Goal: Information Seeking & Learning: Learn about a topic

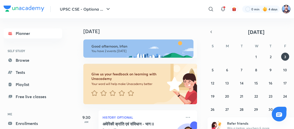
click at [287, 10] on img at bounding box center [286, 9] width 9 height 9
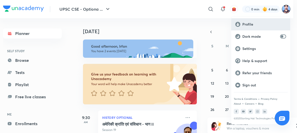
click at [248, 27] on div "Profile" at bounding box center [260, 24] width 59 height 12
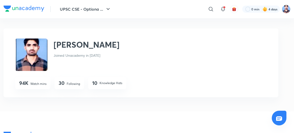
click at [68, 84] on p "Following" at bounding box center [73, 83] width 13 height 5
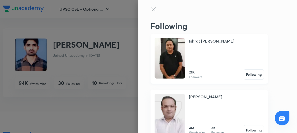
click at [169, 62] on img at bounding box center [169, 58] width 30 height 40
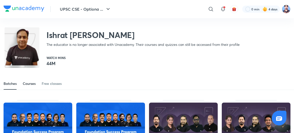
click at [30, 81] on div "Courses" at bounding box center [29, 83] width 13 height 5
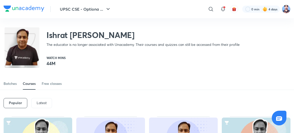
click at [43, 103] on p "Latest" at bounding box center [42, 103] width 10 height 4
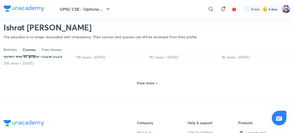
scroll to position [268, 0]
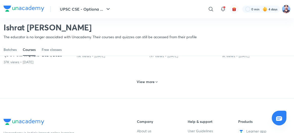
click at [154, 84] on h6 "View more" at bounding box center [146, 81] width 18 height 5
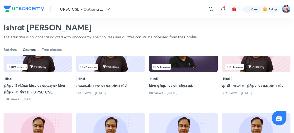
scroll to position [392, 0]
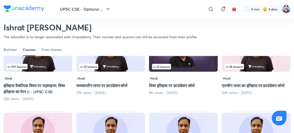
click at [46, 72] on img at bounding box center [38, 51] width 69 height 39
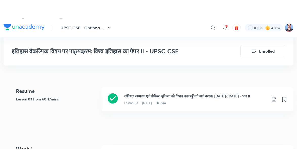
scroll to position [131, 0]
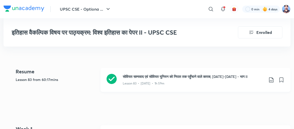
click at [110, 79] on icon at bounding box center [112, 79] width 10 height 10
